Goal: Task Accomplishment & Management: Manage account settings

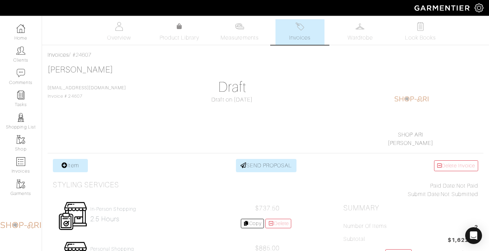
click at [294, 29] on link "Invoices" at bounding box center [300, 32] width 49 height 26
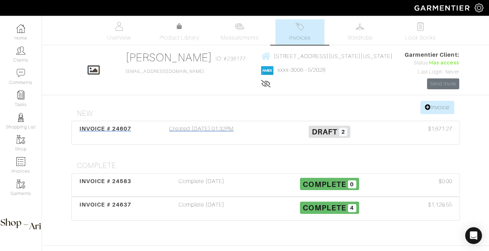
click at [249, 127] on div "Created 09/18/25 01:32PM" at bounding box center [202, 133] width 128 height 16
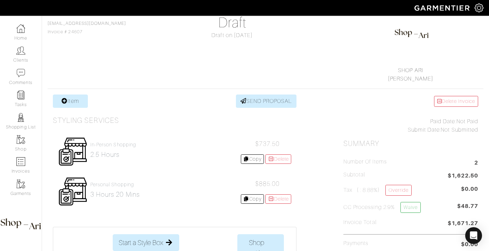
scroll to position [71, 0]
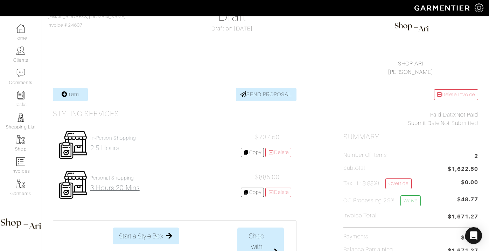
click at [116, 180] on h4 "Personal Shopping" at bounding box center [114, 178] width 49 height 6
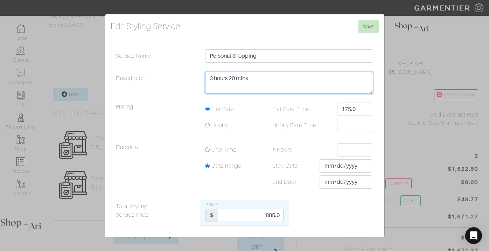
click at [249, 73] on textarea "3 hours 20 mins" at bounding box center [289, 83] width 168 height 22
type textarea "3 hou"
type textarea "3.5 hours"
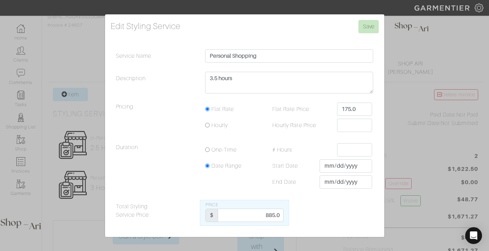
click at [430, 97] on div "Edit Styling Service Save Service Name Personal Shopping Description 3 hours 20…" at bounding box center [244, 125] width 489 height 251
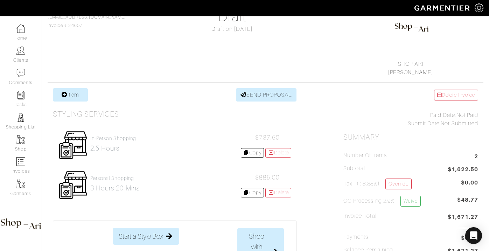
scroll to position [77, 0]
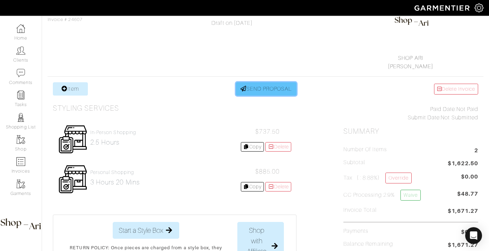
click at [265, 86] on link "SEND PROPOSAL" at bounding box center [266, 88] width 61 height 13
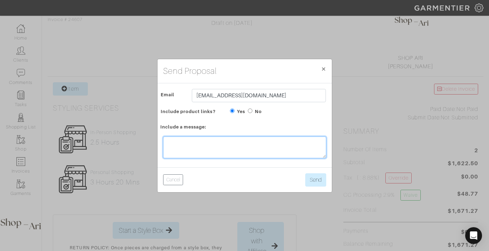
click at [218, 152] on textarea at bounding box center [244, 148] width 163 height 22
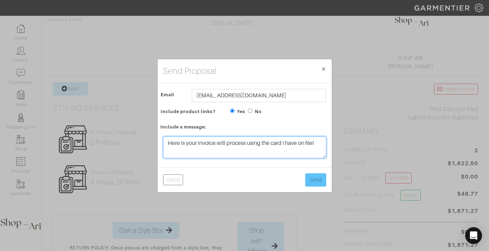
type textarea "Here is your invoice will process using the card I have on file!"
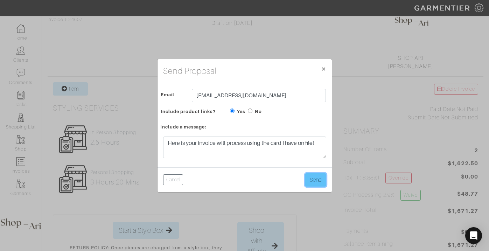
click at [319, 178] on button "Send" at bounding box center [315, 179] width 21 height 13
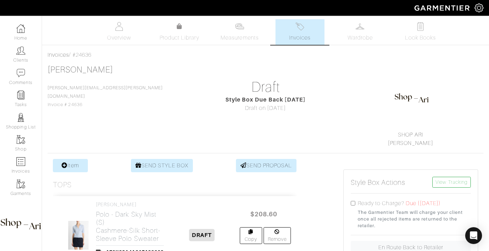
click at [296, 34] on span "Invoices" at bounding box center [299, 38] width 21 height 8
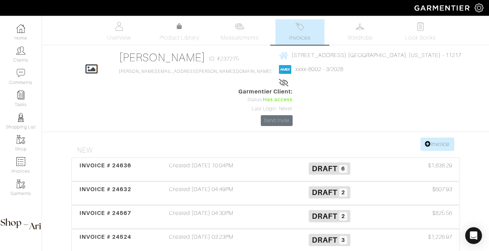
click at [291, 27] on link "Invoices" at bounding box center [300, 32] width 49 height 26
click at [225, 185] on div "Created [DATE] 04:49PM" at bounding box center [202, 193] width 128 height 16
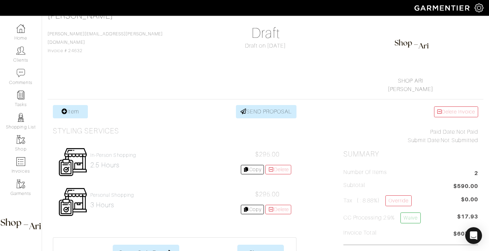
scroll to position [54, 0]
click at [119, 196] on h4 "Personal Shopping" at bounding box center [112, 195] width 44 height 6
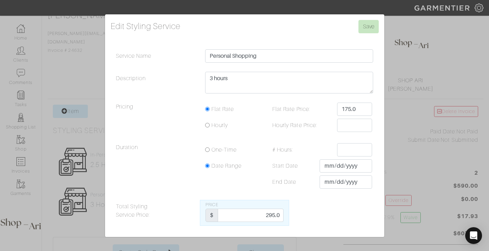
click at [83, 146] on div "Edit Styling Service Save Service Name Personal Shopping Description 3 hours Pr…" at bounding box center [244, 125] width 489 height 251
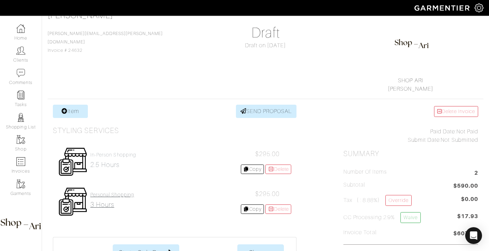
click at [119, 202] on h2 "3 hours" at bounding box center [112, 205] width 44 height 8
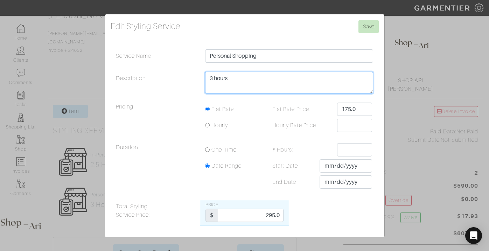
click at [245, 85] on textarea "3 hours" at bounding box center [289, 83] width 168 height 22
type textarea "3 hours 20 minutes"
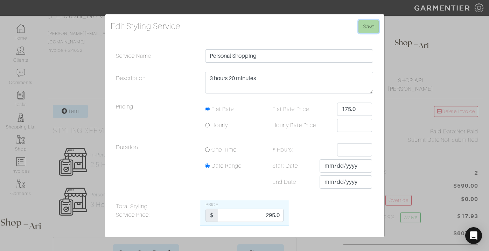
click at [365, 28] on input "Save" at bounding box center [369, 26] width 20 height 13
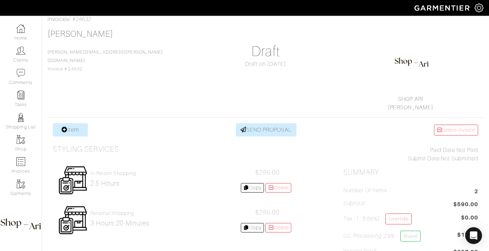
scroll to position [50, 0]
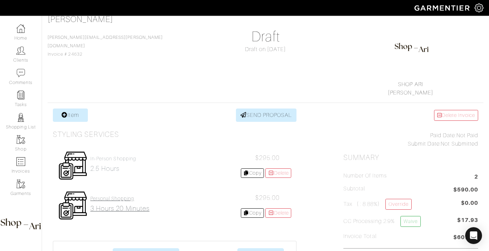
click at [116, 200] on h4 "Personal Shopping" at bounding box center [119, 199] width 59 height 6
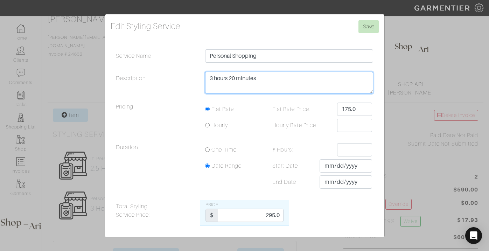
click at [258, 92] on textarea "3 hours 20 minutes" at bounding box center [289, 83] width 168 height 22
type textarea "3.5 hours"
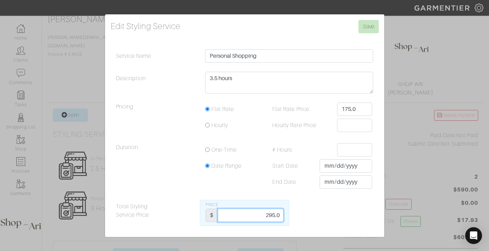
click at [260, 215] on input "295.0" at bounding box center [251, 215] width 66 height 13
type input "1032.5"
click at [373, 26] on input "Save" at bounding box center [369, 26] width 20 height 13
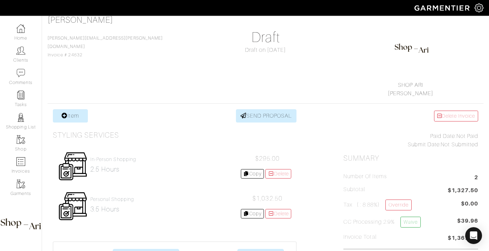
scroll to position [51, 0]
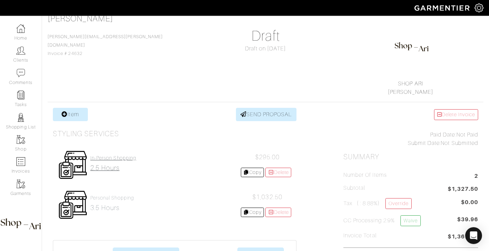
click at [104, 164] on link "In-person shopping 2.5 hours" at bounding box center [113, 163] width 46 height 17
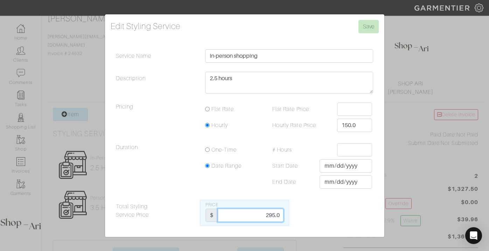
click at [248, 212] on input "295.0" at bounding box center [251, 215] width 66 height 13
type input "737.5"
click at [359, 20] on input "Save" at bounding box center [369, 26] width 20 height 13
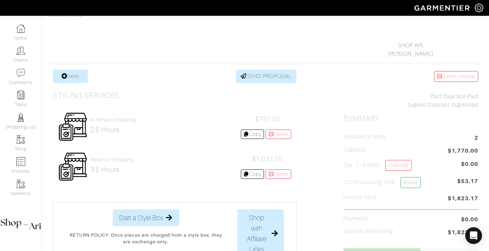
scroll to position [137, 0]
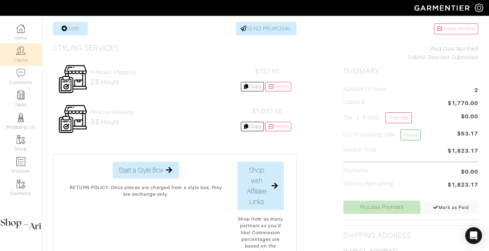
click at [22, 49] on img at bounding box center [20, 50] width 9 height 9
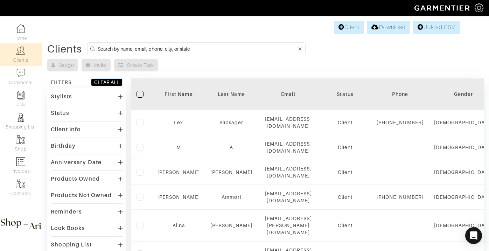
click at [180, 47] on input at bounding box center [197, 48] width 199 height 9
type input "[PERSON_NAME]"
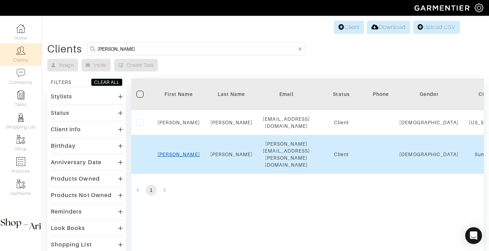
click at [180, 152] on link "[PERSON_NAME]" at bounding box center [179, 155] width 42 height 6
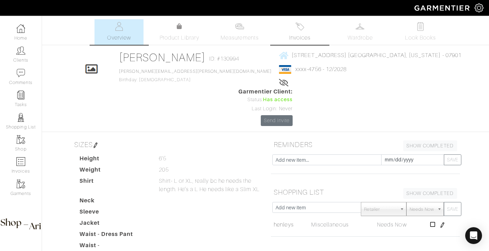
click at [315, 33] on link "Invoices" at bounding box center [300, 32] width 49 height 26
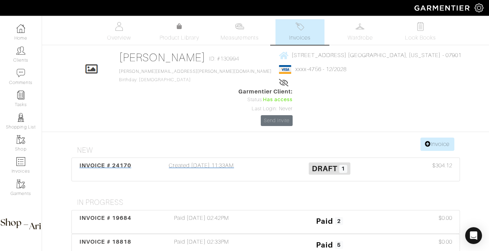
click at [205, 161] on div "Created 07/22/25 11:33AM" at bounding box center [202, 169] width 128 height 16
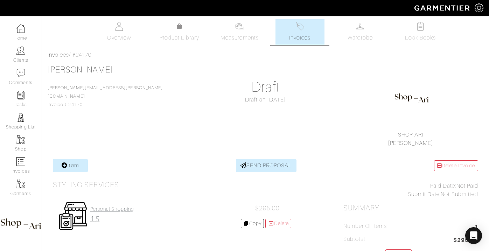
click at [103, 211] on h4 "Personal Shopping" at bounding box center [112, 209] width 44 height 6
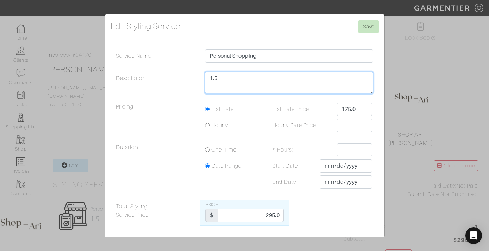
click at [221, 77] on textarea "1.5" at bounding box center [289, 83] width 168 height 22
type textarea "1 hour 40 mins"
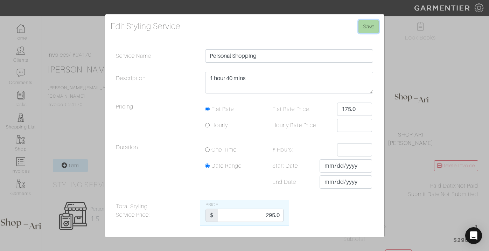
click at [363, 29] on input "Save" at bounding box center [369, 26] width 20 height 13
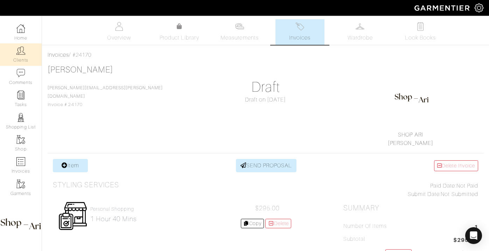
click at [22, 50] on img at bounding box center [20, 50] width 9 height 9
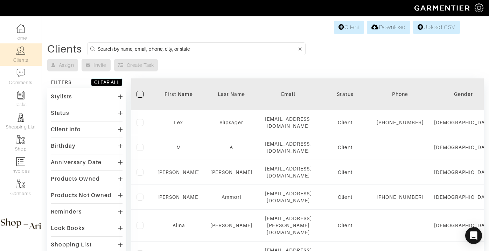
click at [177, 51] on input at bounding box center [197, 48] width 199 height 9
type input "mariel"
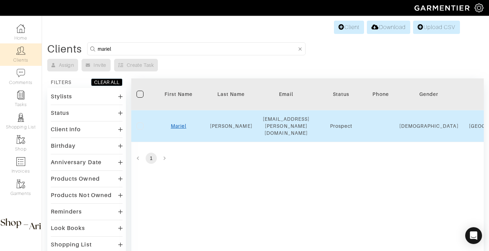
click at [176, 123] on link "Mariel" at bounding box center [178, 126] width 15 height 6
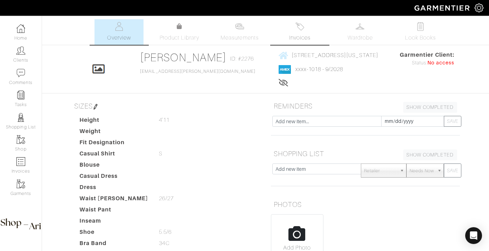
click at [303, 41] on span "Invoices" at bounding box center [299, 38] width 21 height 8
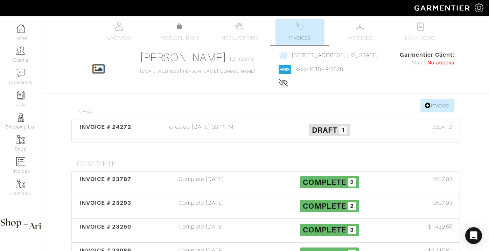
click at [181, 130] on div "Created 08/05/25 03:11PM" at bounding box center [202, 131] width 128 height 16
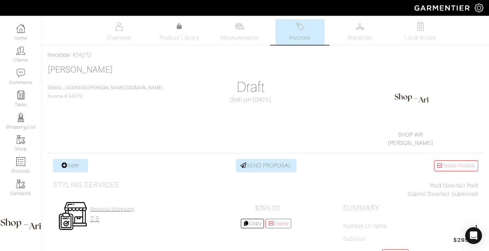
click at [109, 215] on h2 "2.5" at bounding box center [112, 219] width 44 height 8
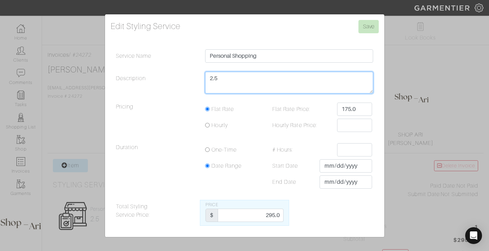
click at [262, 73] on textarea "2.5" at bounding box center [289, 83] width 168 height 22
type textarea "2 hours 40 mins"
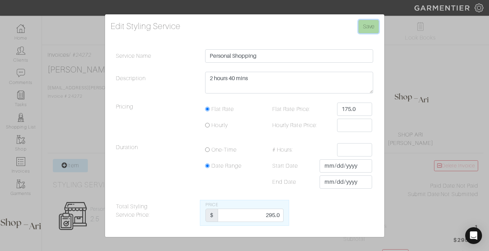
click at [370, 30] on input "Save" at bounding box center [369, 26] width 20 height 13
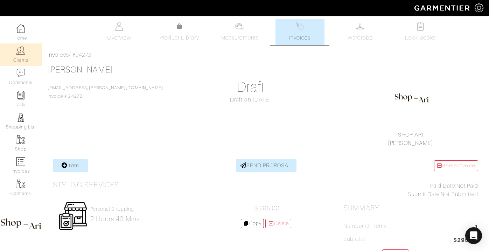
click at [22, 57] on link "Clients" at bounding box center [21, 54] width 42 height 22
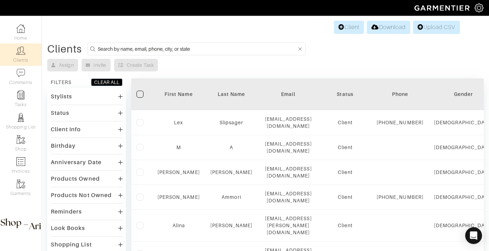
click at [202, 46] on input at bounding box center [197, 48] width 199 height 9
type input "[PERSON_NAME]"
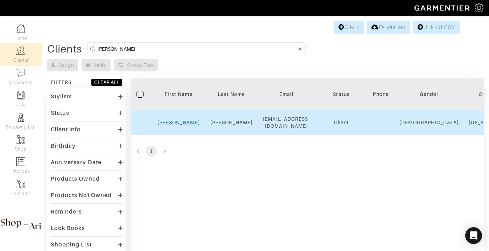
click at [180, 123] on link "[PERSON_NAME]" at bounding box center [179, 123] width 42 height 6
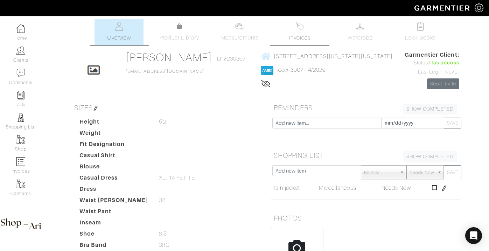
click at [309, 37] on span "Invoices" at bounding box center [299, 38] width 21 height 8
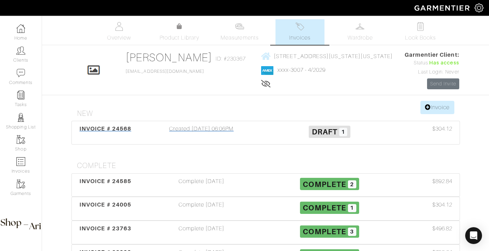
click at [219, 132] on div "Created 09/15/25 06:06PM" at bounding box center [202, 133] width 128 height 16
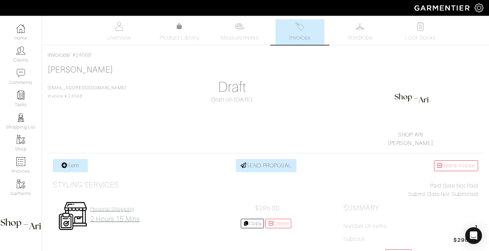
click at [103, 222] on h2 "2 hours 15 mins" at bounding box center [114, 219] width 49 height 8
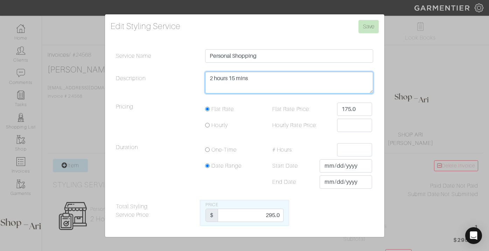
click at [232, 79] on textarea "2 hours 15 mins" at bounding box center [289, 83] width 168 height 22
type textarea "2 hours 35 mins"
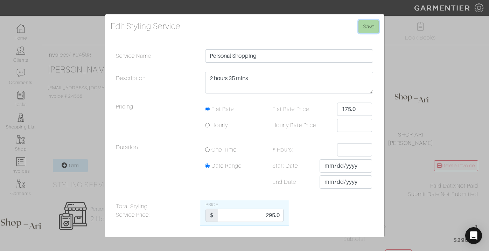
click at [374, 25] on input "Save" at bounding box center [369, 26] width 20 height 13
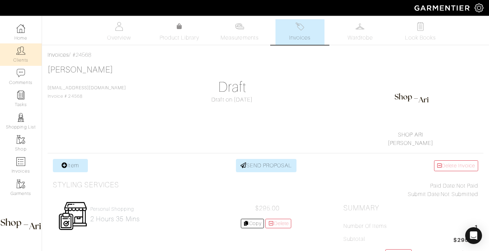
click at [30, 61] on link "Clients" at bounding box center [21, 54] width 42 height 22
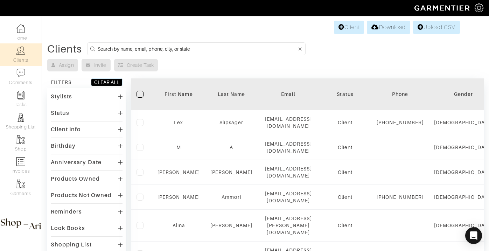
click at [172, 46] on input at bounding box center [197, 48] width 199 height 9
type input "cheryl"
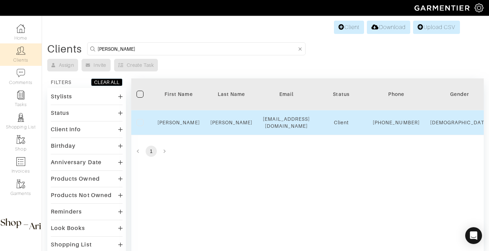
click at [182, 126] on div "Cheryl" at bounding box center [179, 122] width 42 height 7
click at [182, 125] on link "Cheryl" at bounding box center [179, 123] width 42 height 6
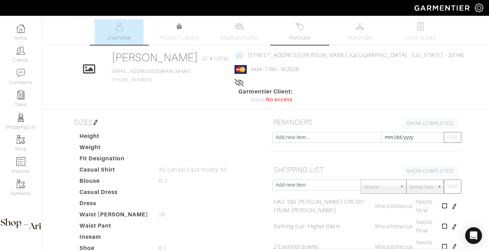
click at [295, 39] on span "Invoices" at bounding box center [299, 38] width 21 height 8
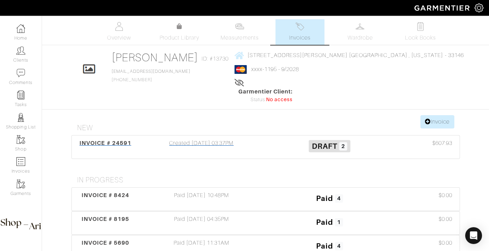
click at [181, 139] on div "Created [DATE] 03:37PM" at bounding box center [202, 147] width 128 height 16
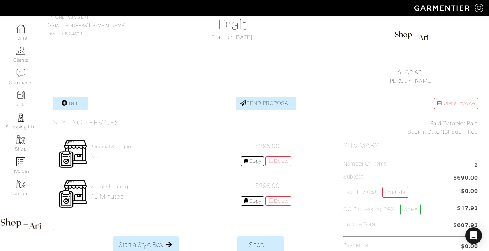
scroll to position [69, 0]
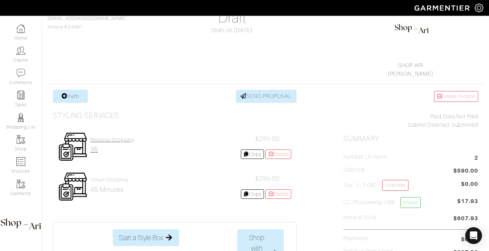
click at [112, 139] on h4 "Personal Shopping" at bounding box center [112, 140] width 44 height 6
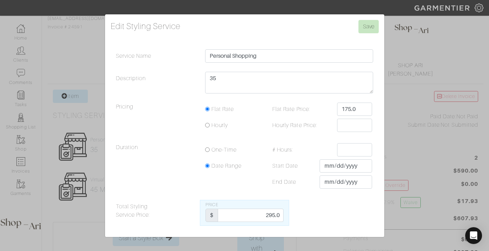
click at [253, 69] on div "Service Name Personal Shopping Description 35 Pricing Flat Rate Flat Rate Price…" at bounding box center [245, 137] width 268 height 176
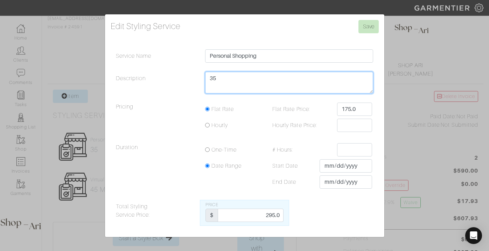
click at [250, 81] on textarea "35" at bounding box center [289, 83] width 168 height 22
type textarea "50"
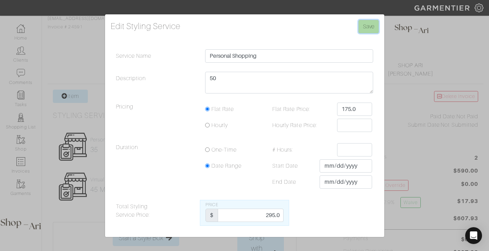
click at [377, 25] on input "Save" at bounding box center [369, 26] width 20 height 13
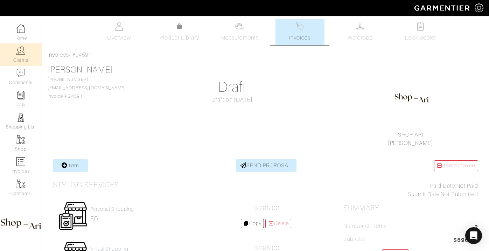
click at [18, 51] on img at bounding box center [20, 50] width 9 height 9
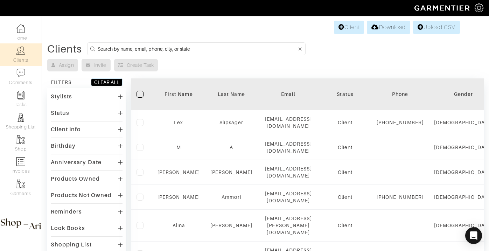
click at [206, 54] on form at bounding box center [196, 48] width 219 height 13
click at [206, 48] on input at bounding box center [197, 48] width 199 height 9
type input "[PERSON_NAME]"
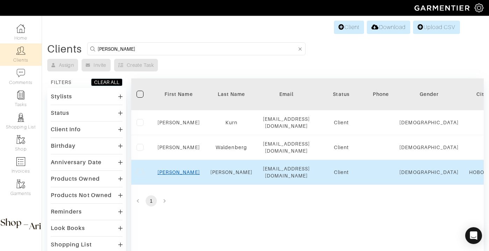
click at [176, 169] on link "[PERSON_NAME]" at bounding box center [179, 172] width 42 height 6
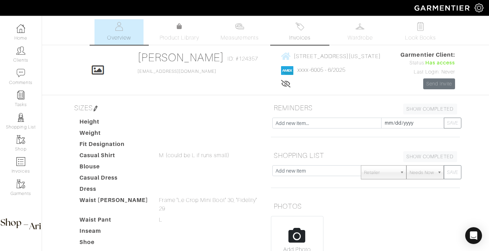
click at [305, 37] on span "Invoices" at bounding box center [299, 38] width 21 height 8
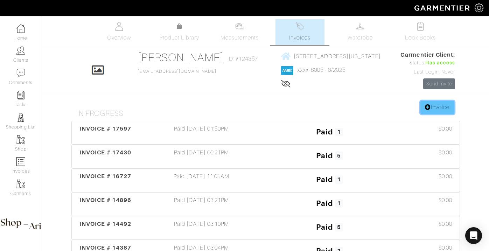
click at [447, 104] on link "Invoice" at bounding box center [438, 107] width 34 height 13
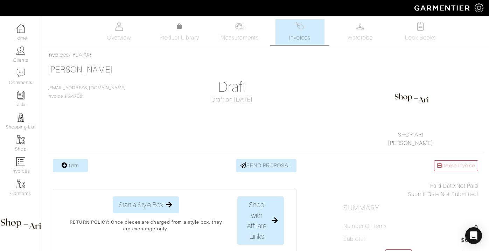
click at [69, 170] on link "Item" at bounding box center [70, 165] width 35 height 13
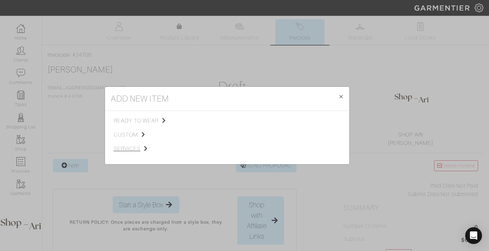
click at [132, 149] on span "services" at bounding box center [149, 149] width 70 height 8
click at [216, 118] on span "Styling Service" at bounding box center [212, 120] width 35 height 6
click at [298, 137] on link "Personal Shopping" at bounding box center [292, 139] width 45 height 6
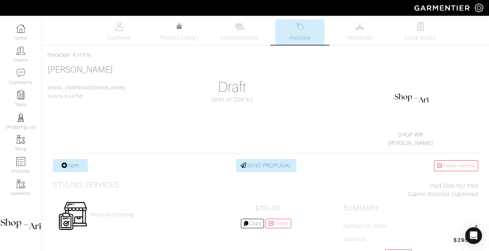
click at [109, 208] on div "Personal Shopping $295.00 Copy [GEOGRAPHIC_DATA]" at bounding box center [175, 216] width 244 height 40
click at [109, 214] on h4 "Personal Shopping" at bounding box center [112, 215] width 44 height 6
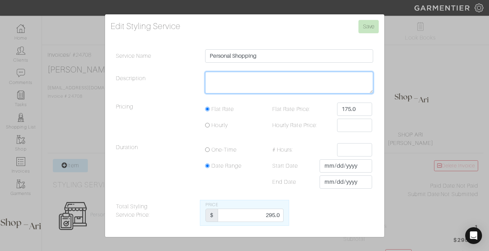
click at [236, 88] on textarea "Description" at bounding box center [289, 83] width 168 height 22
type textarea "45 min"
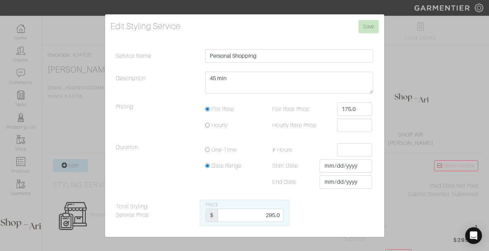
click at [379, 27] on div "Edit Styling Service Save Service Name Personal Shopping Description 45 min Pri…" at bounding box center [244, 125] width 279 height 223
click at [372, 27] on input "Save" at bounding box center [369, 26] width 20 height 13
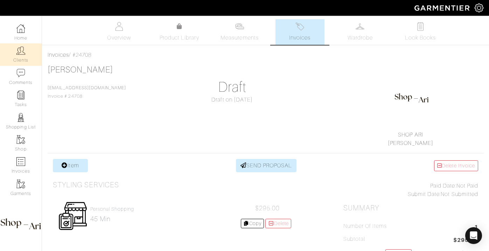
click at [20, 59] on link "Clients" at bounding box center [21, 54] width 42 height 22
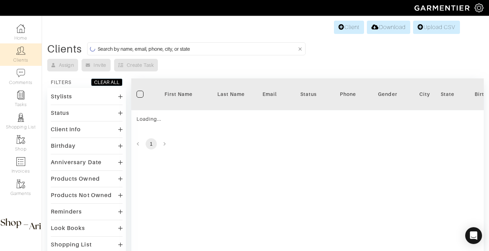
click at [171, 47] on input at bounding box center [197, 48] width 199 height 9
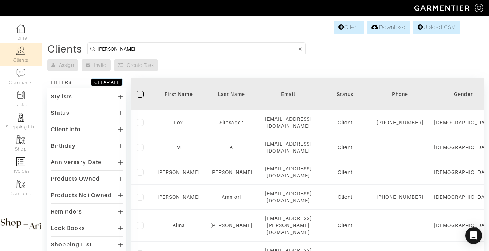
type input "[PERSON_NAME]"
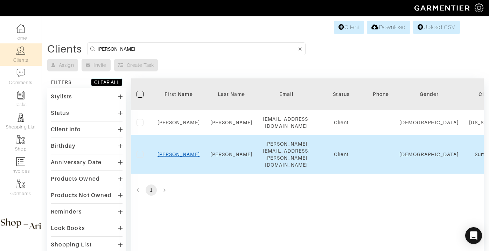
click at [178, 152] on link "[PERSON_NAME]" at bounding box center [179, 155] width 42 height 6
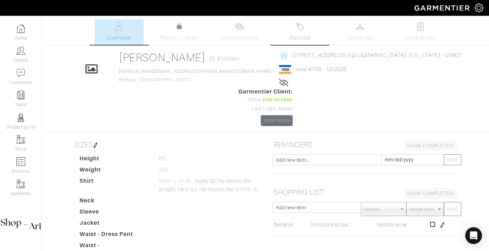
click at [296, 42] on link "Invoices" at bounding box center [300, 32] width 49 height 26
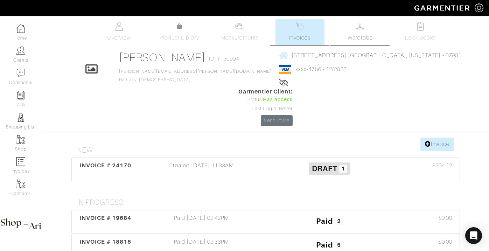
click at [359, 33] on link "Wardrobe" at bounding box center [360, 32] width 49 height 26
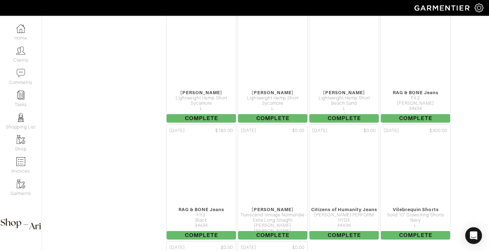
scroll to position [2390, 0]
